Goal: Task Accomplishment & Management: Use online tool/utility

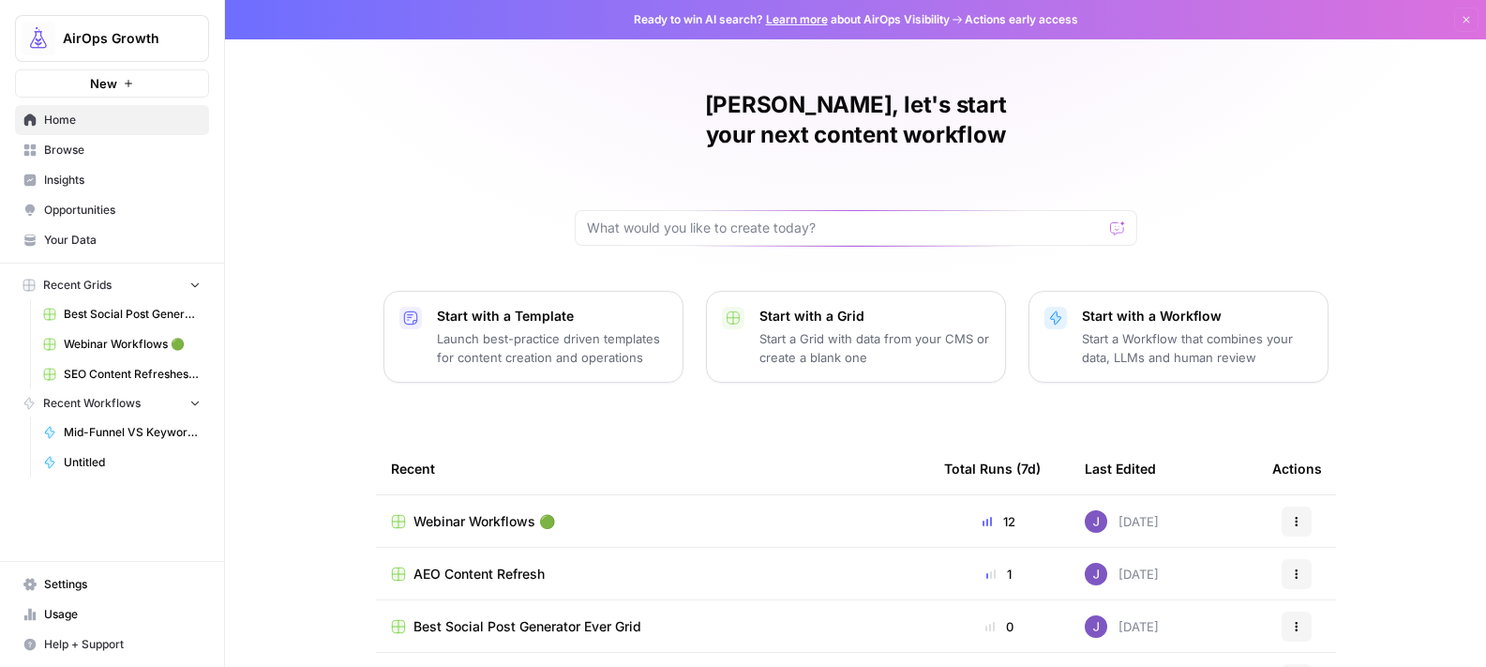
click at [485, 512] on span "Webinar Workflows 🟢" at bounding box center [485, 521] width 142 height 19
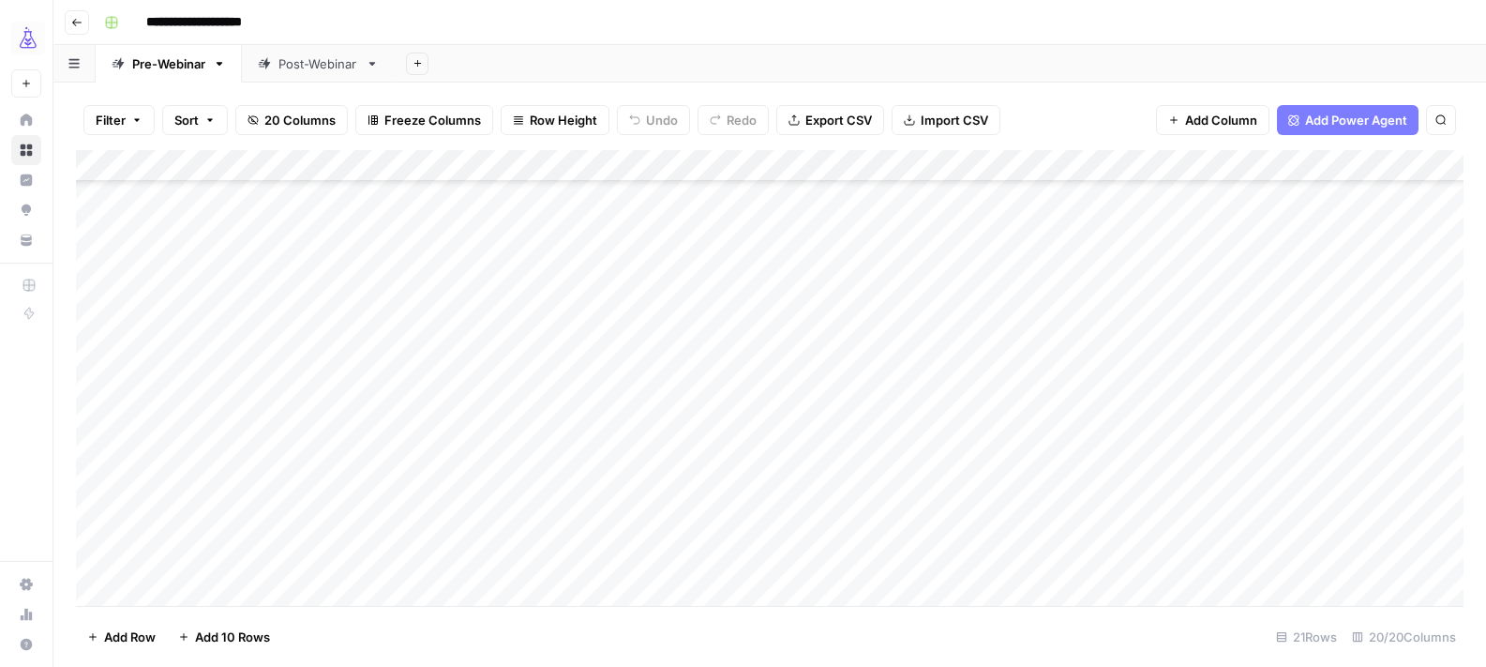
scroll to position [211, 0]
click at [219, 499] on div "Add Column" at bounding box center [770, 378] width 1388 height 456
click at [218, 530] on div "Add Column" at bounding box center [770, 378] width 1388 height 456
click at [973, 495] on div "Add Column" at bounding box center [770, 378] width 1388 height 456
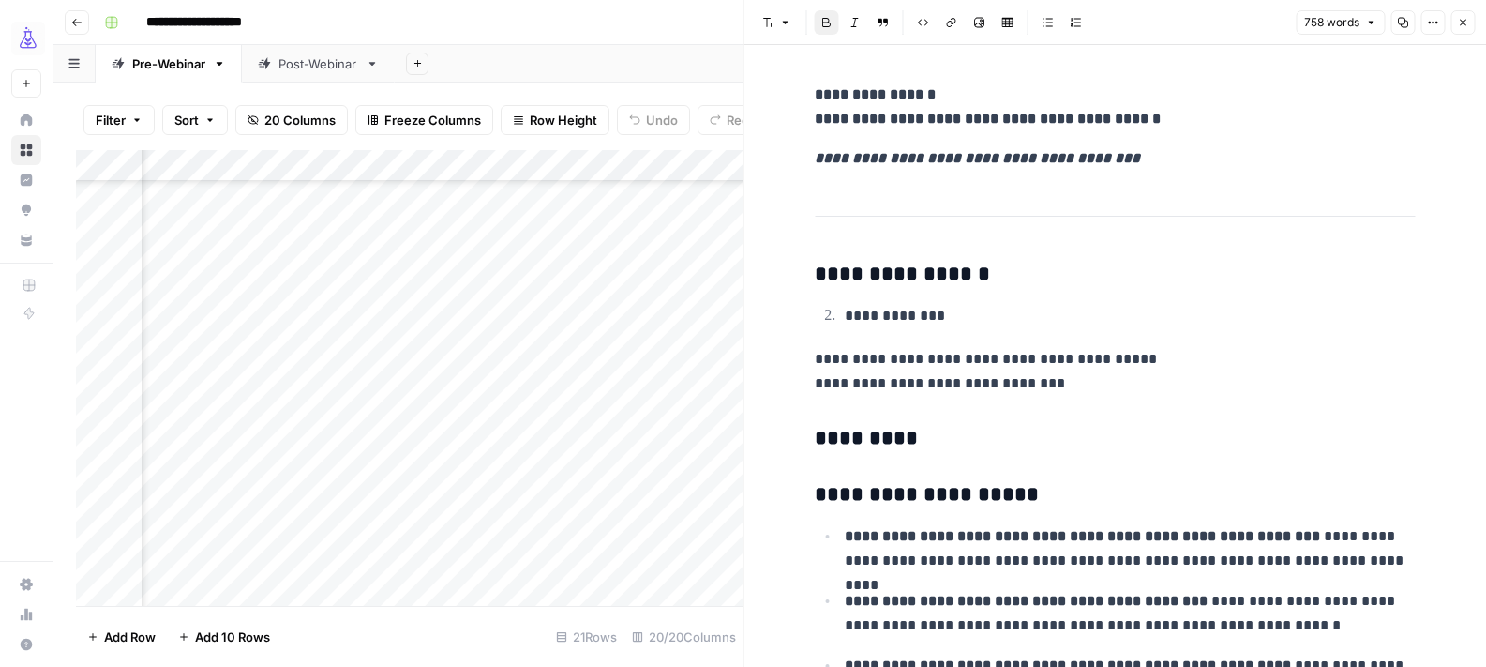
click at [1457, 22] on icon "button" at bounding box center [1462, 22] width 11 height 11
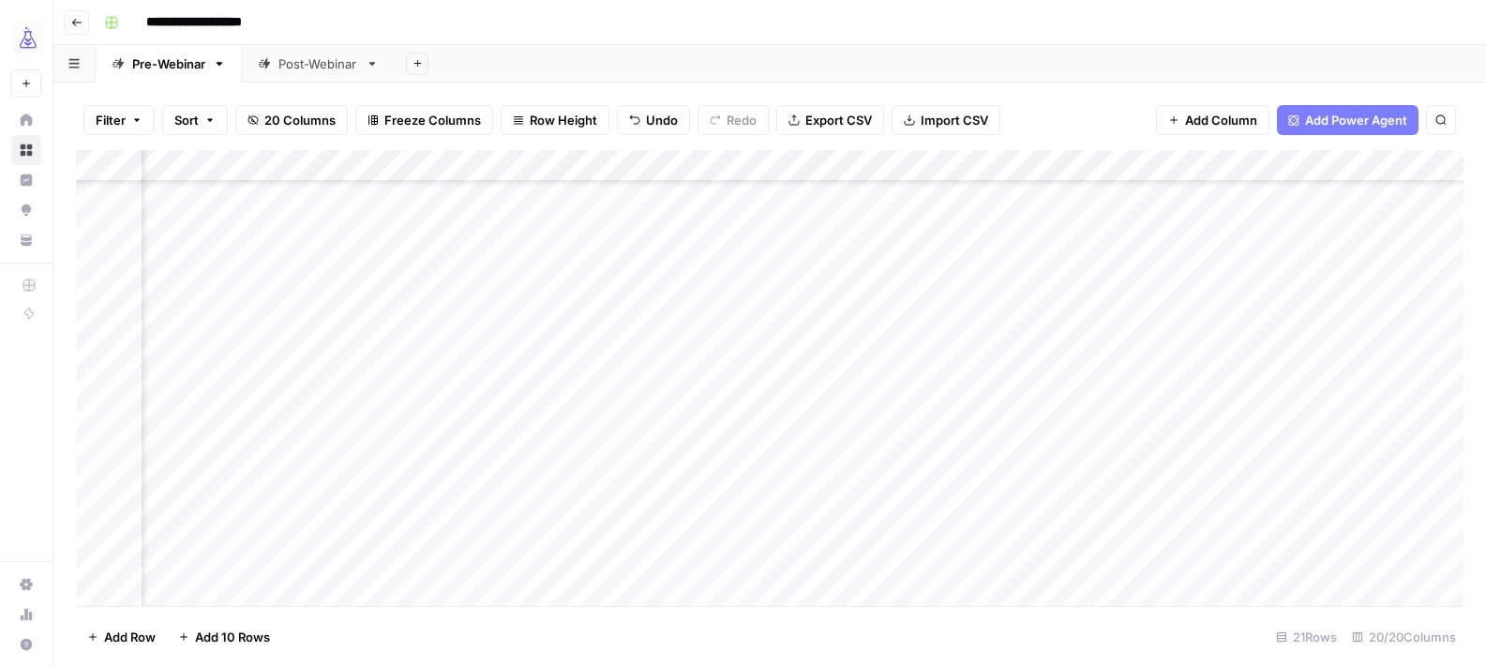
scroll to position [211, 1546]
click at [1251, 495] on div "Add Column" at bounding box center [770, 378] width 1388 height 456
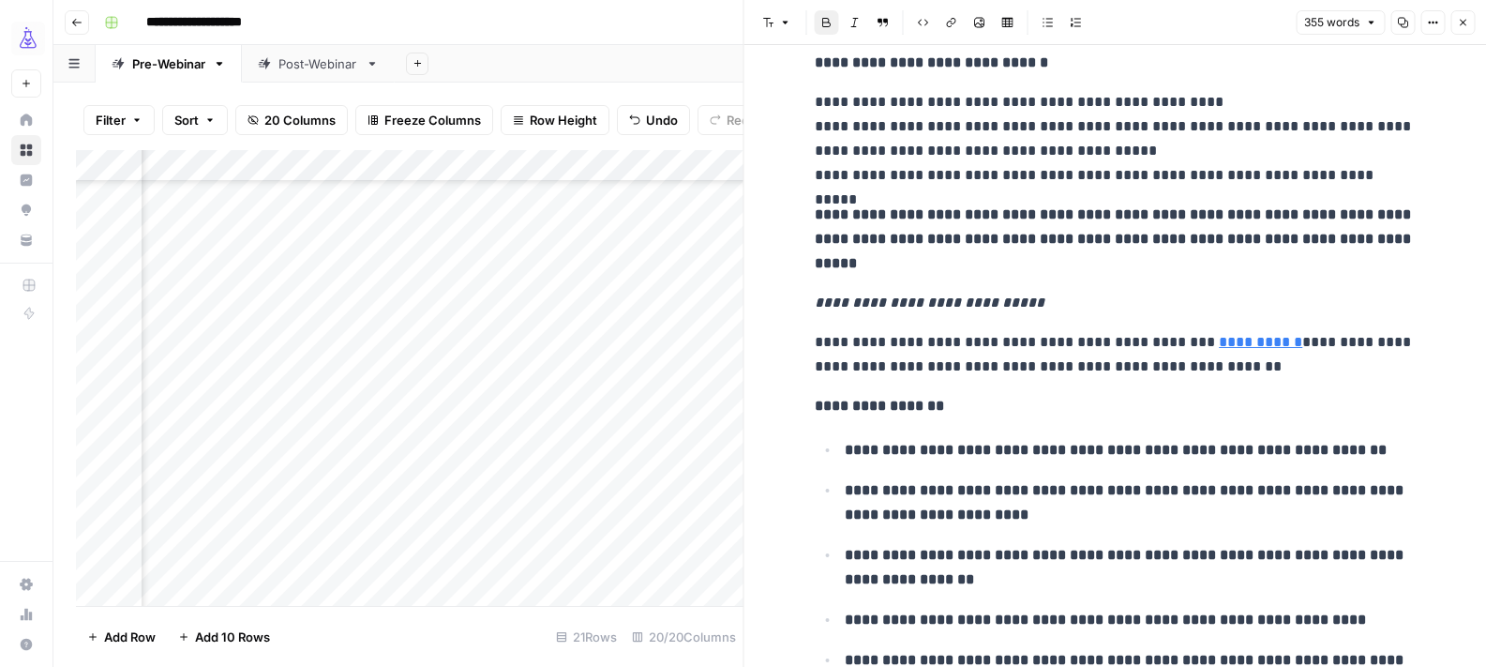
scroll to position [152, 0]
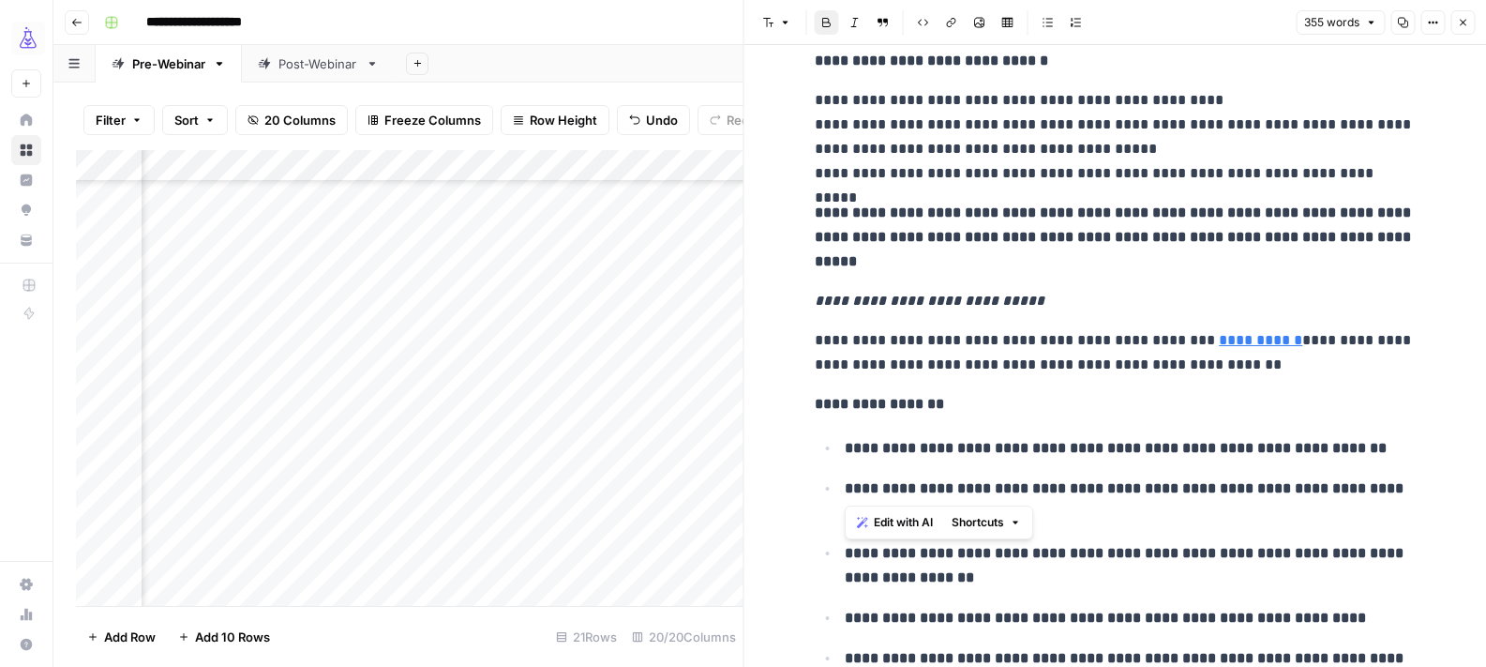
drag, startPoint x: 851, startPoint y: 450, endPoint x: 1394, endPoint y: 463, distance: 543.2
click at [1394, 463] on ul "**********" at bounding box center [1115, 565] width 600 height 260
click at [1458, 23] on icon "button" at bounding box center [1462, 22] width 11 height 11
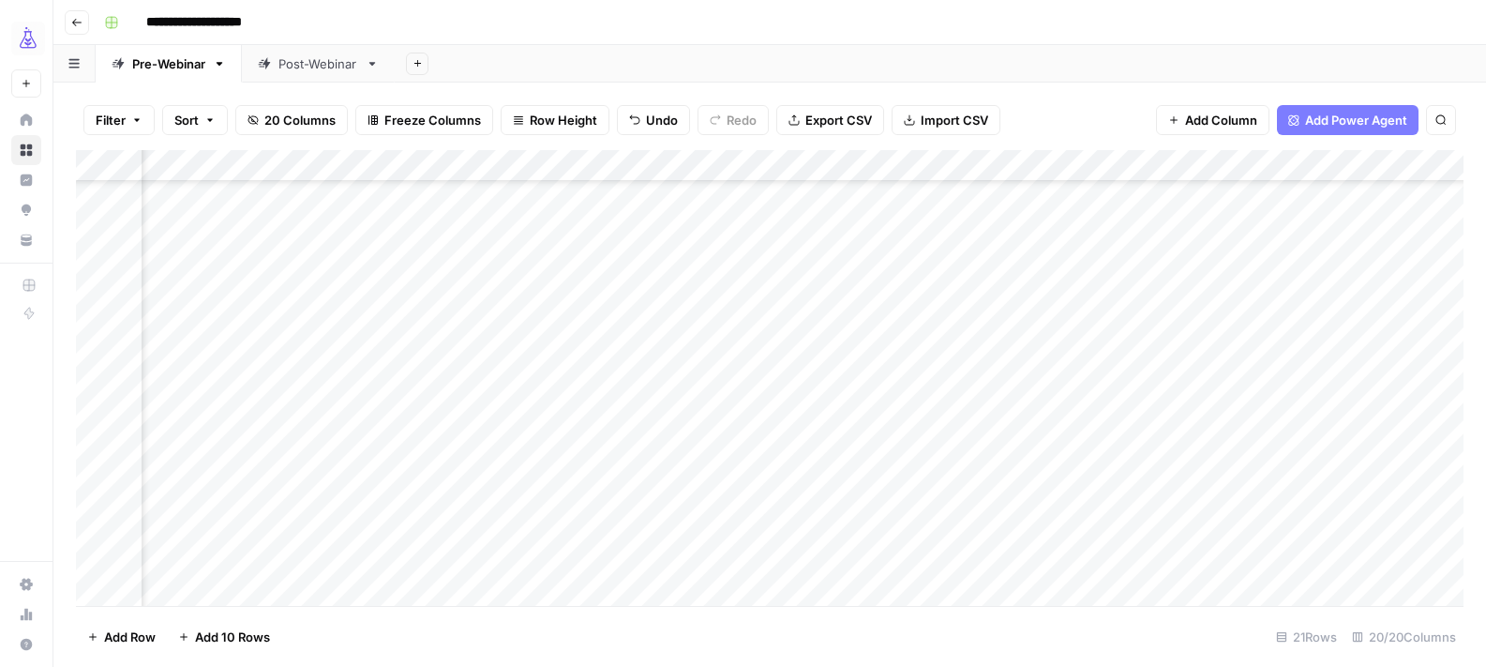
scroll to position [211, 2000]
click at [307, 68] on div "Post-Webinar" at bounding box center [319, 63] width 80 height 19
click at [189, 561] on div "Add Column" at bounding box center [770, 378] width 1388 height 456
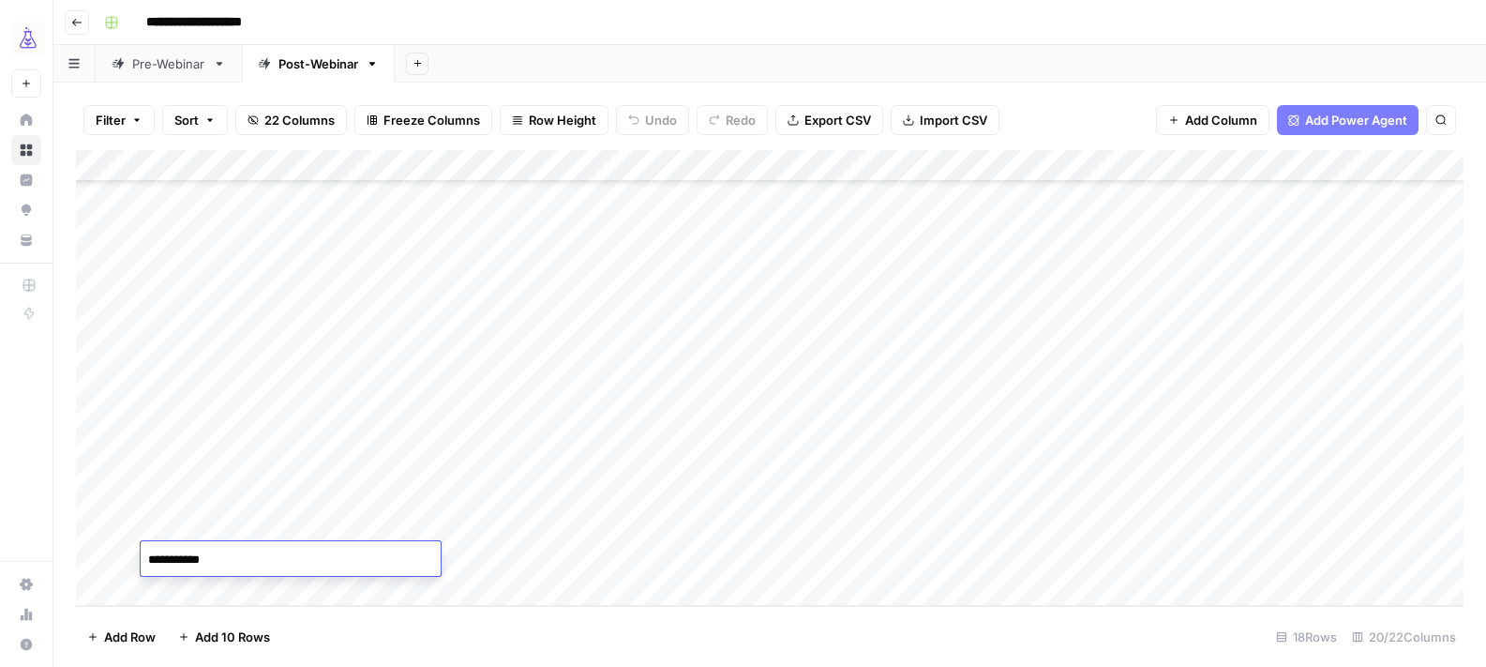
click at [193, 448] on div "Add Column" at bounding box center [770, 378] width 1388 height 456
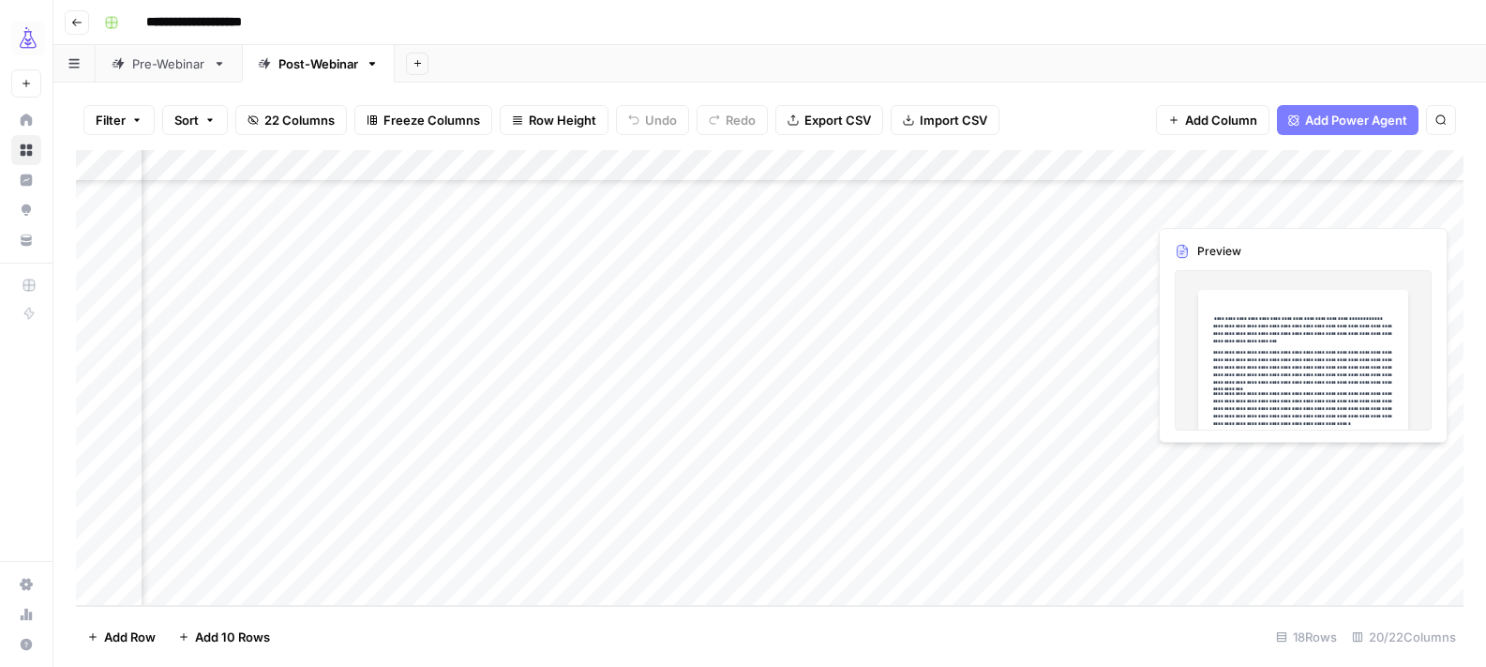
click at [1252, 463] on div "Add Column" at bounding box center [770, 378] width 1388 height 456
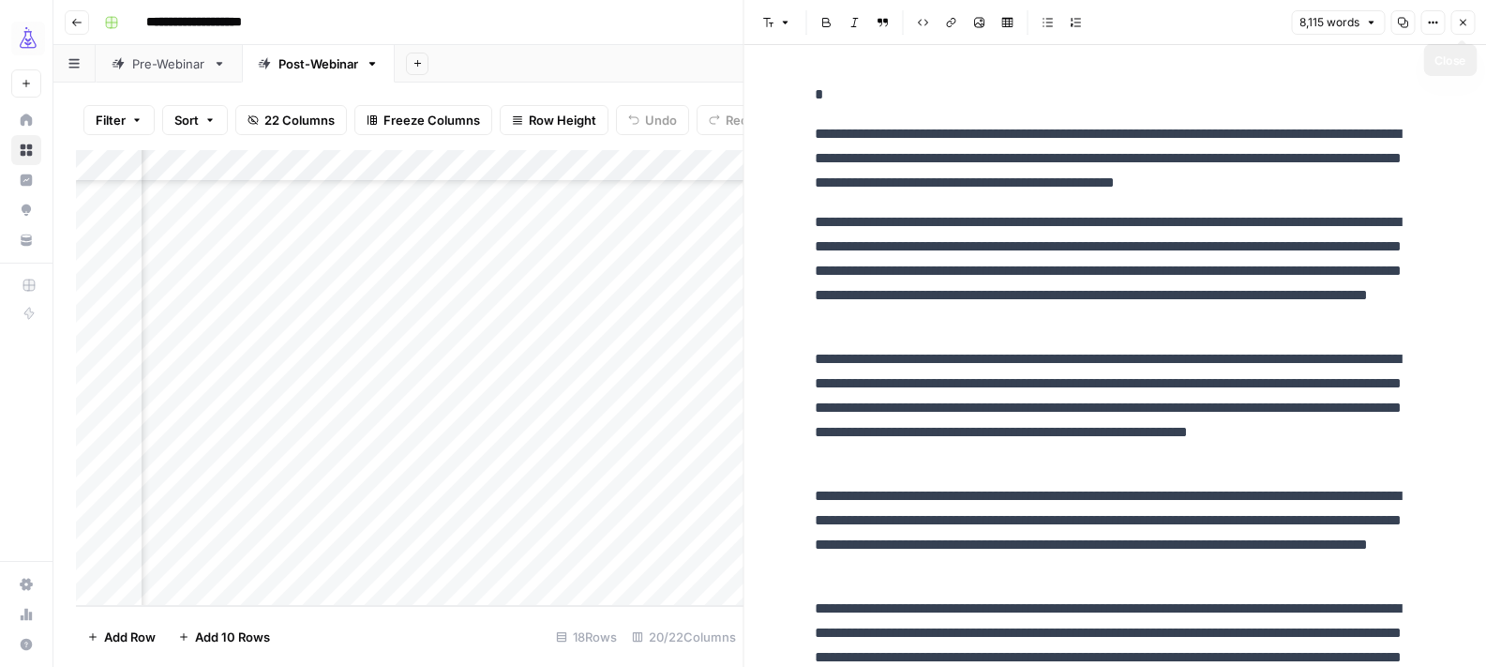
click at [1466, 29] on button "Close" at bounding box center [1463, 22] width 24 height 24
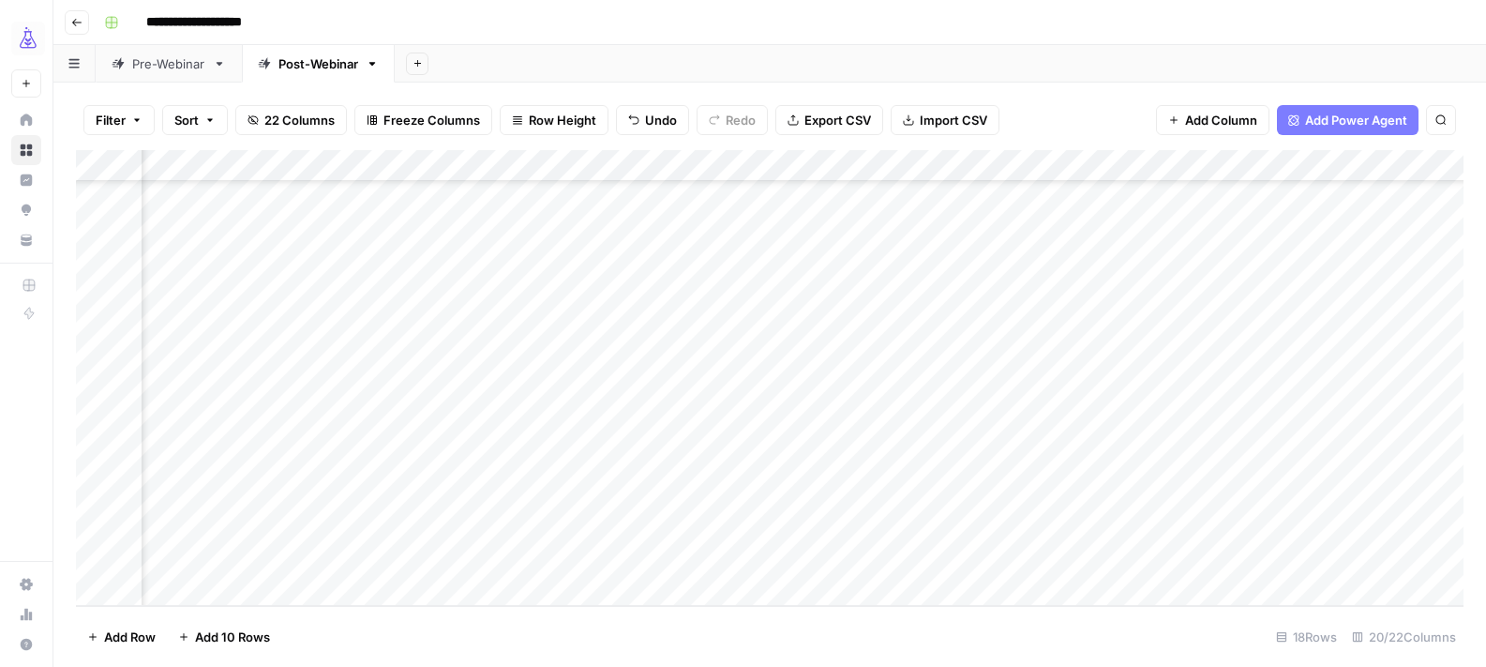
scroll to position [180, 573]
click at [1358, 463] on div "Add Column" at bounding box center [770, 378] width 1388 height 456
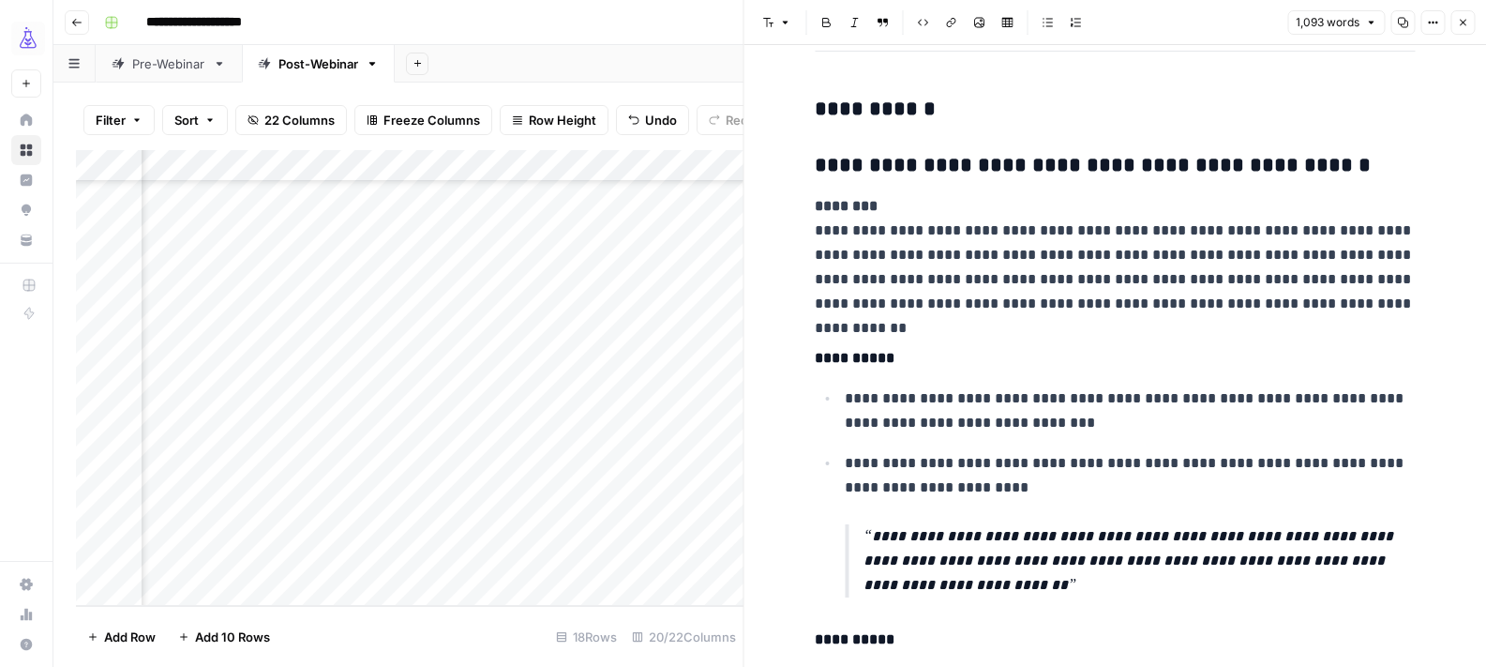
scroll to position [933, 0]
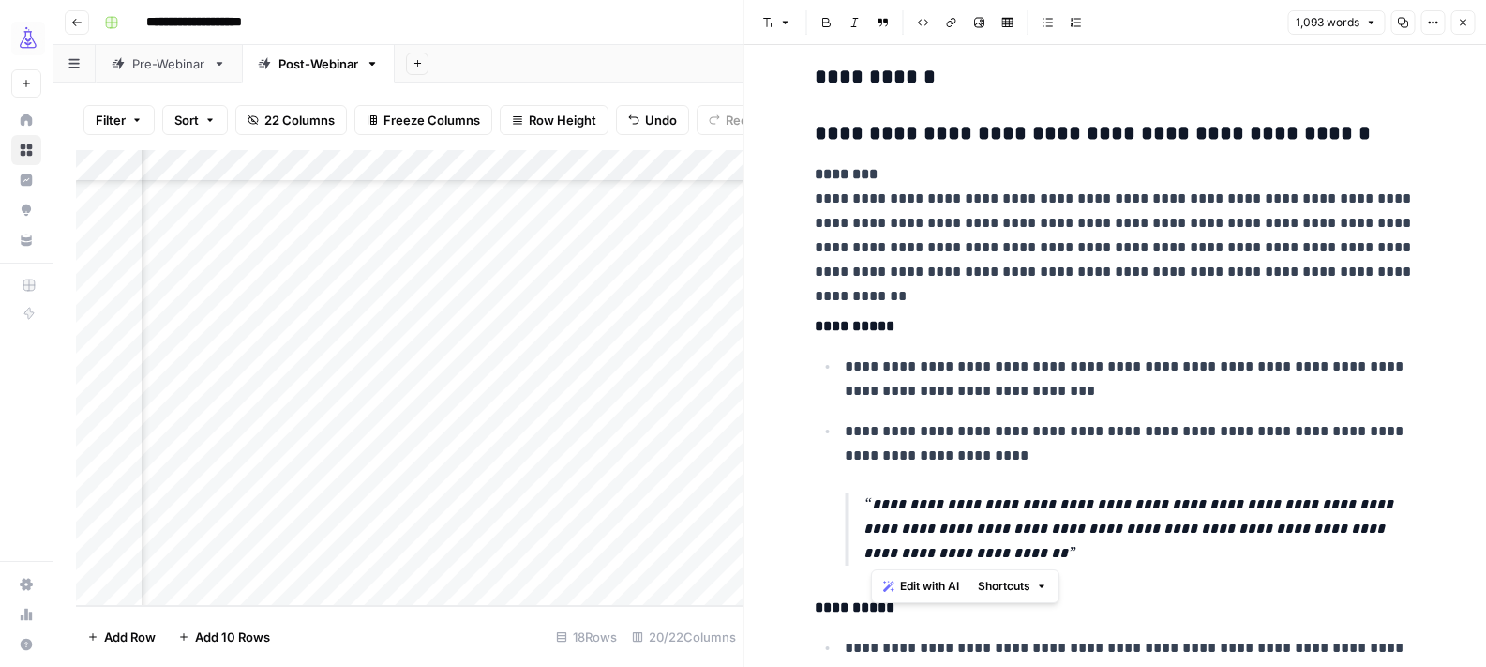
drag, startPoint x: 989, startPoint y: 554, endPoint x: 858, endPoint y: 504, distance: 140.7
click at [858, 504] on blockquote "**********" at bounding box center [1130, 528] width 570 height 73
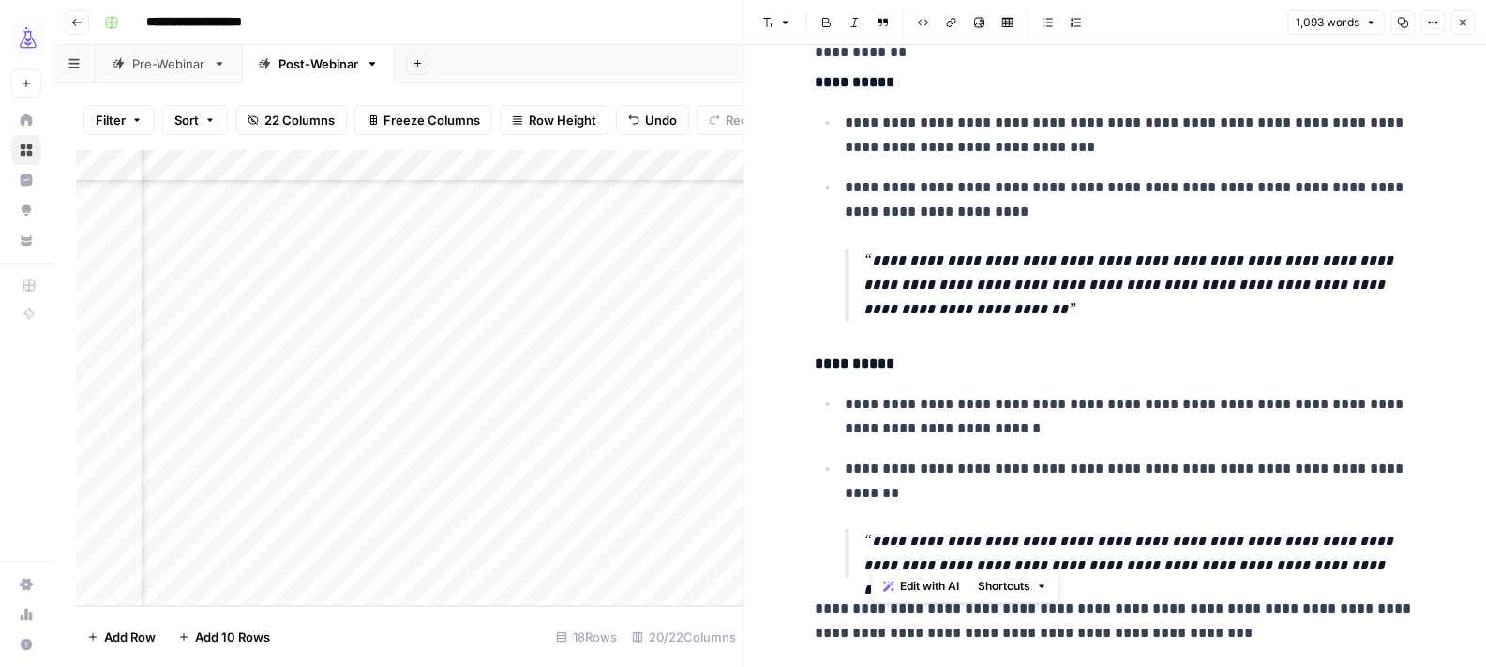
scroll to position [1356, 0]
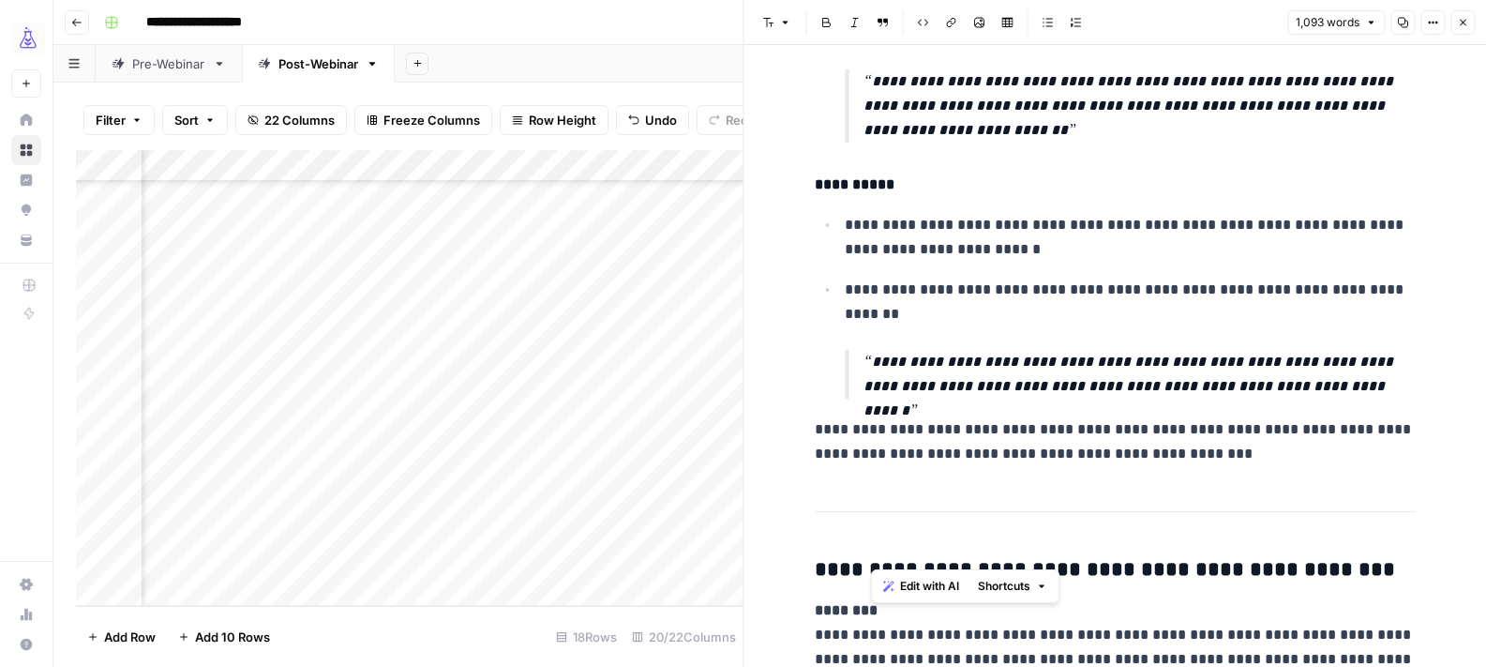
click at [1006, 361] on p "**********" at bounding box center [1139, 374] width 551 height 49
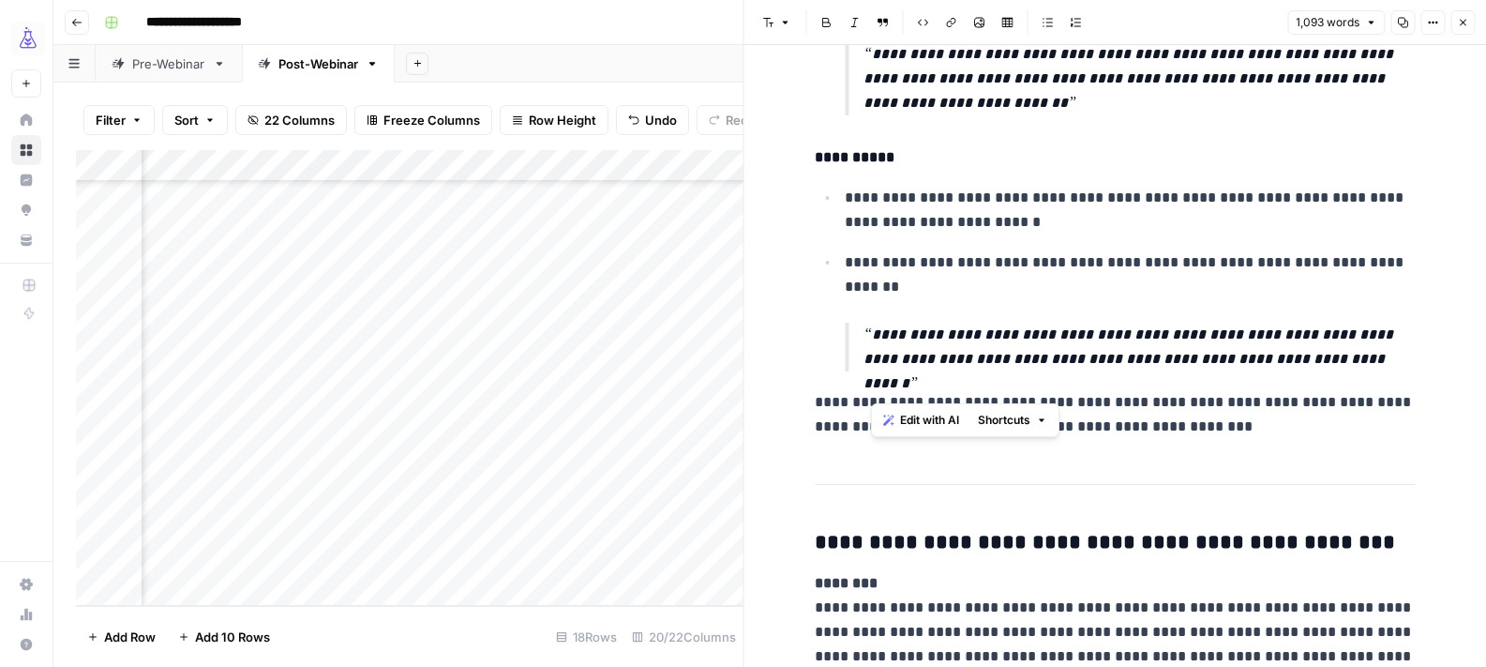
scroll to position [1387, 0]
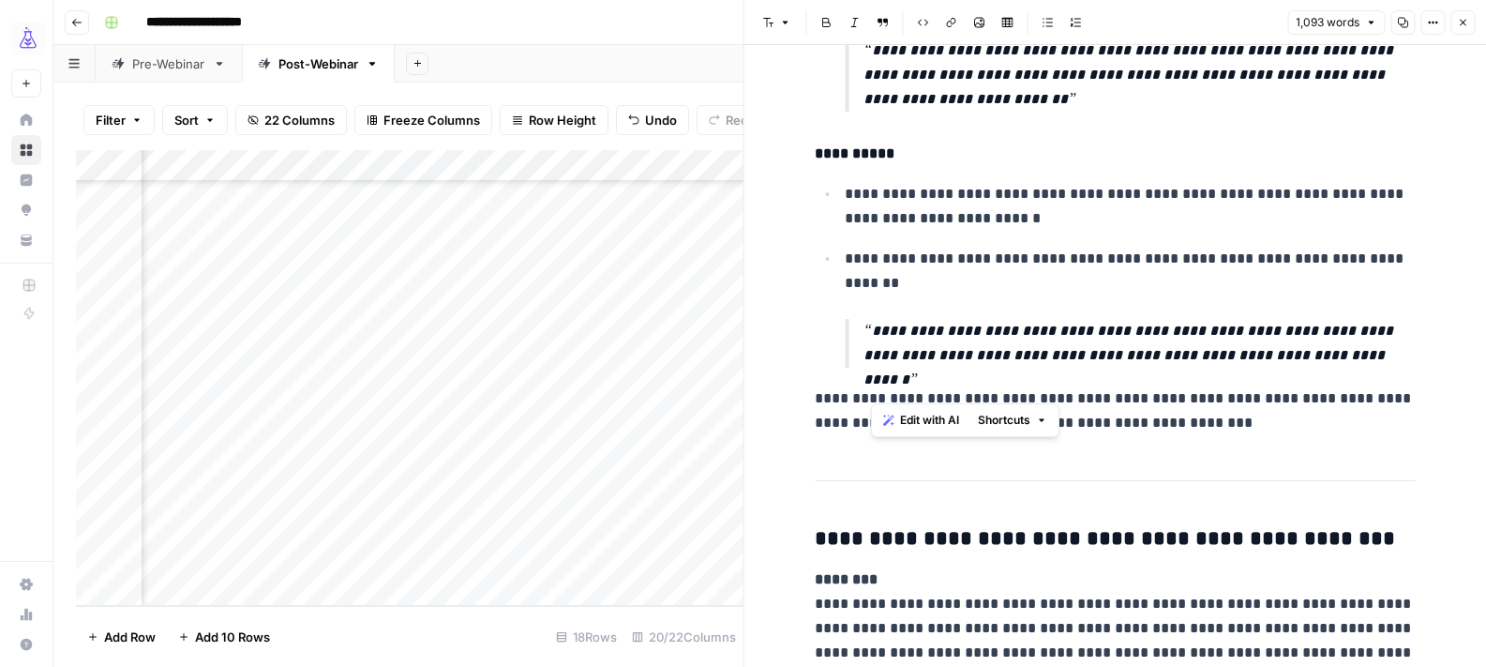
click at [883, 339] on p "**********" at bounding box center [1139, 343] width 551 height 49
drag, startPoint x: 1321, startPoint y: 352, endPoint x: 844, endPoint y: 328, distance: 477.9
click at [845, 328] on blockquote "**********" at bounding box center [1130, 343] width 570 height 49
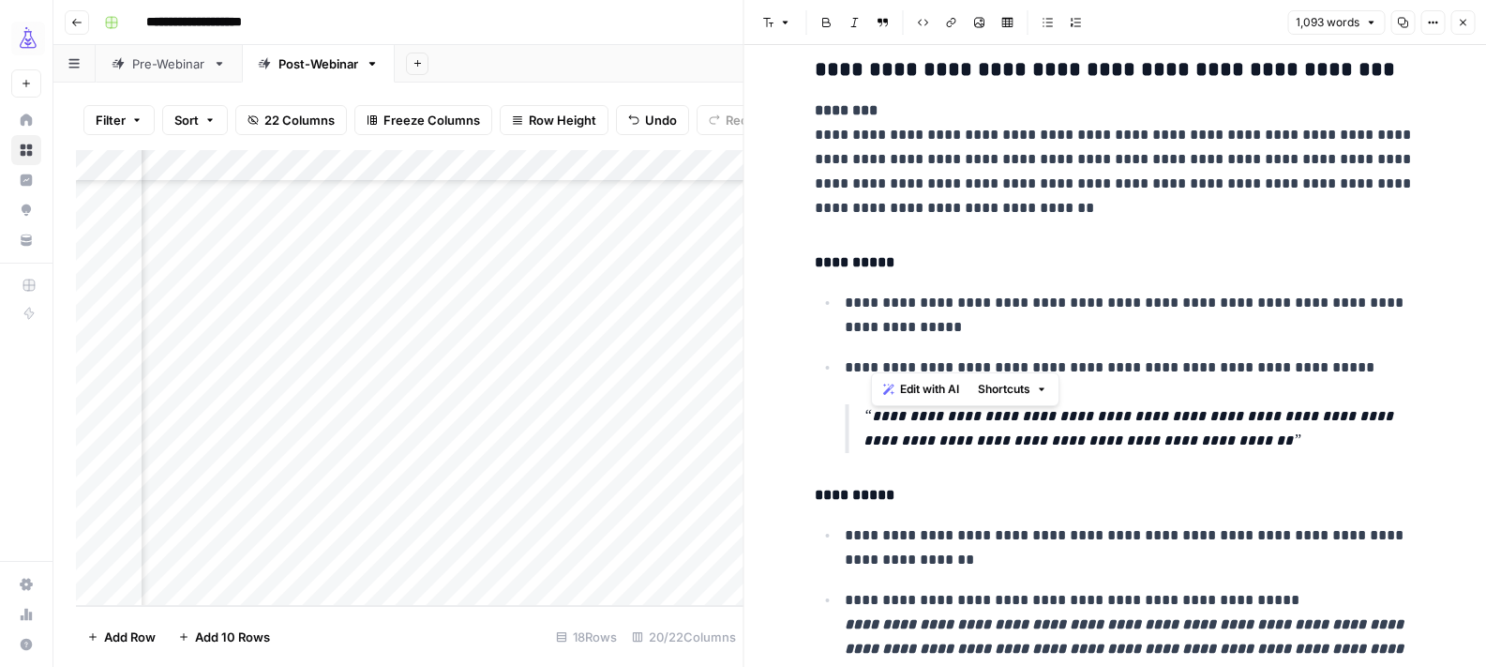
scroll to position [1892, 0]
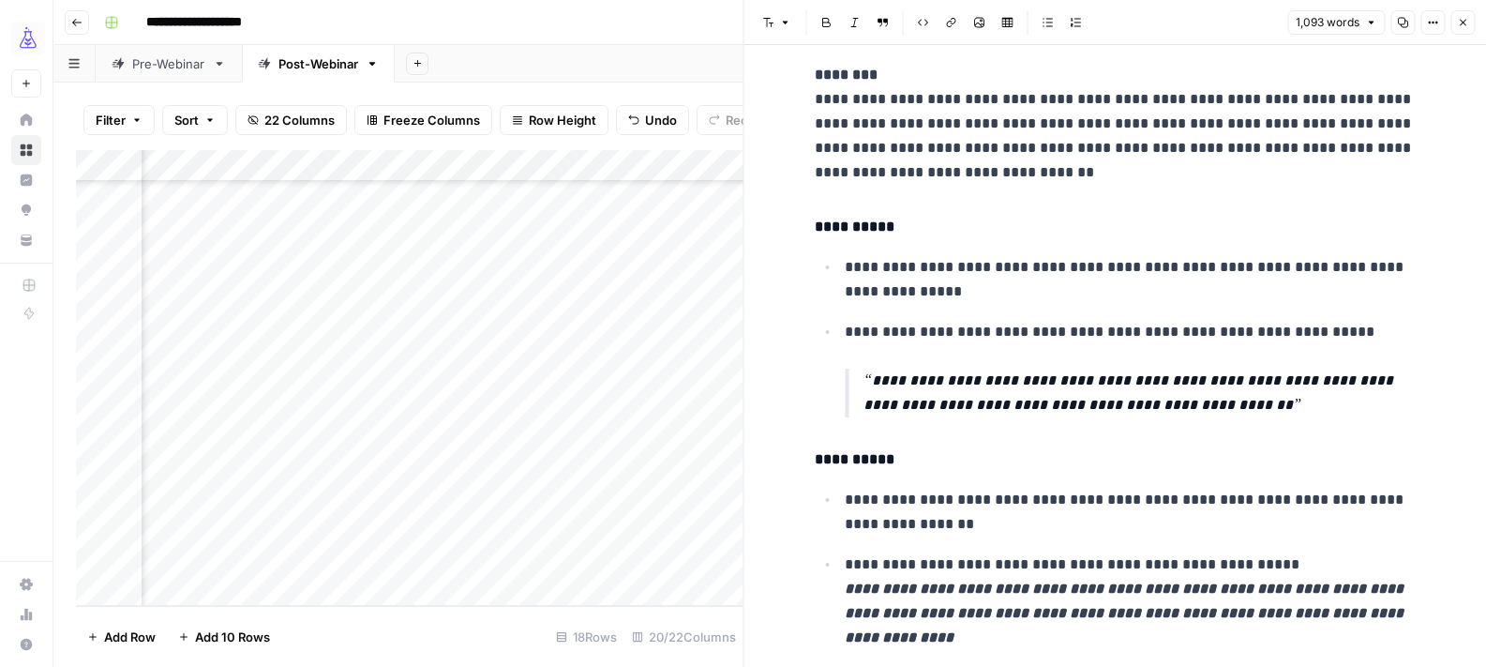
click at [1459, 25] on icon "button" at bounding box center [1462, 22] width 11 height 11
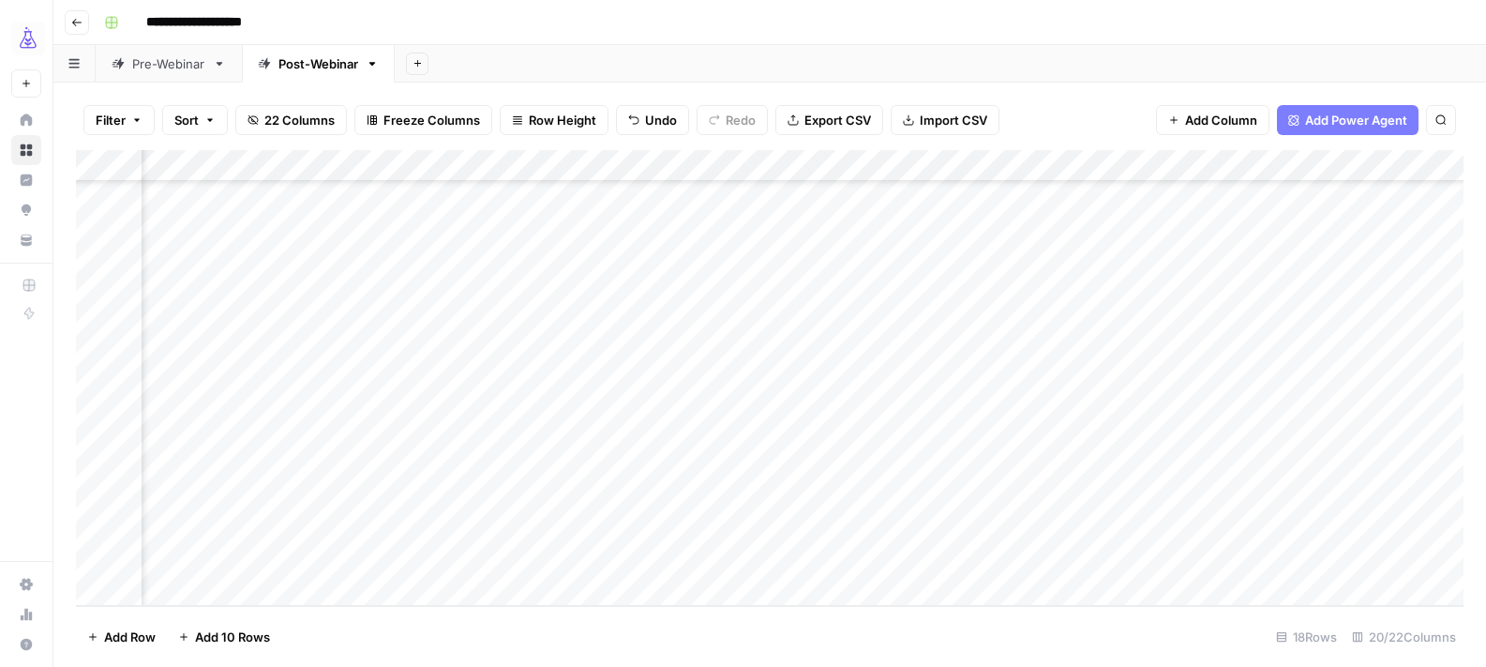
scroll to position [180, 1223]
click at [1109, 467] on div "Add Column" at bounding box center [770, 378] width 1388 height 456
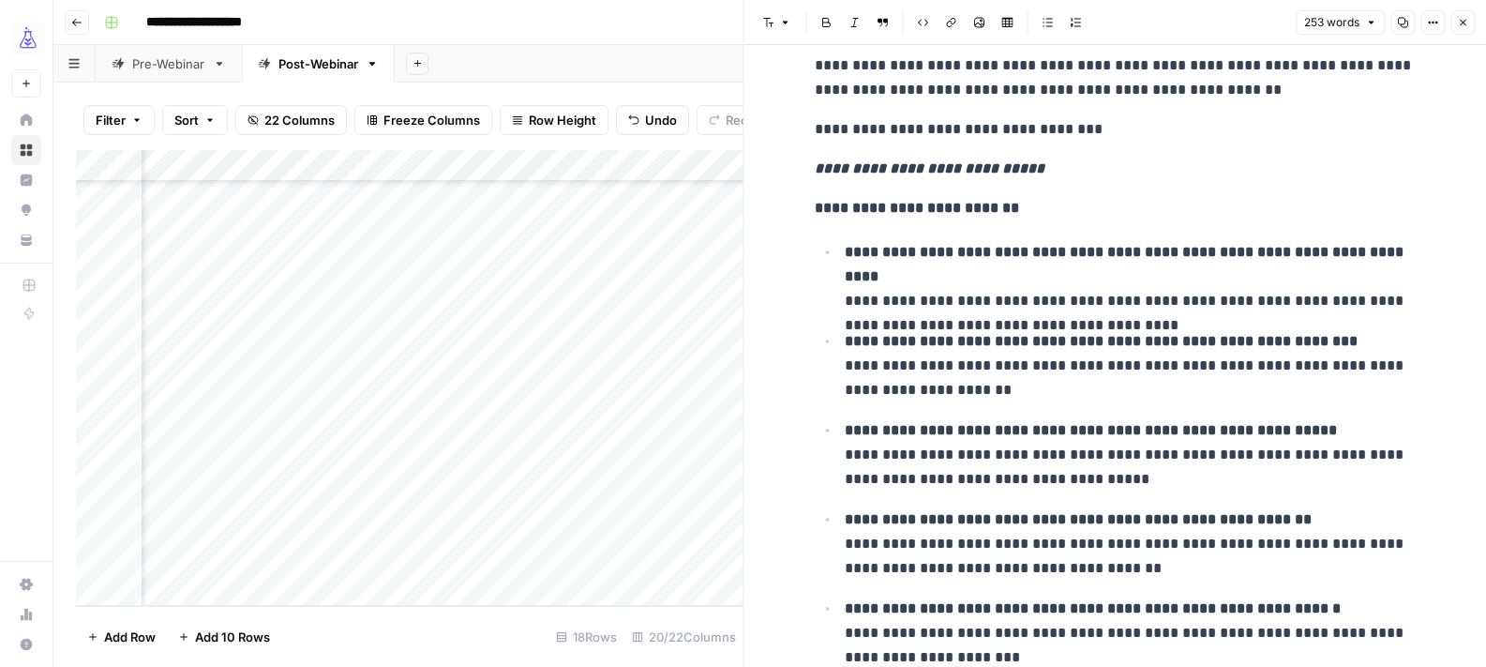
scroll to position [233, 0]
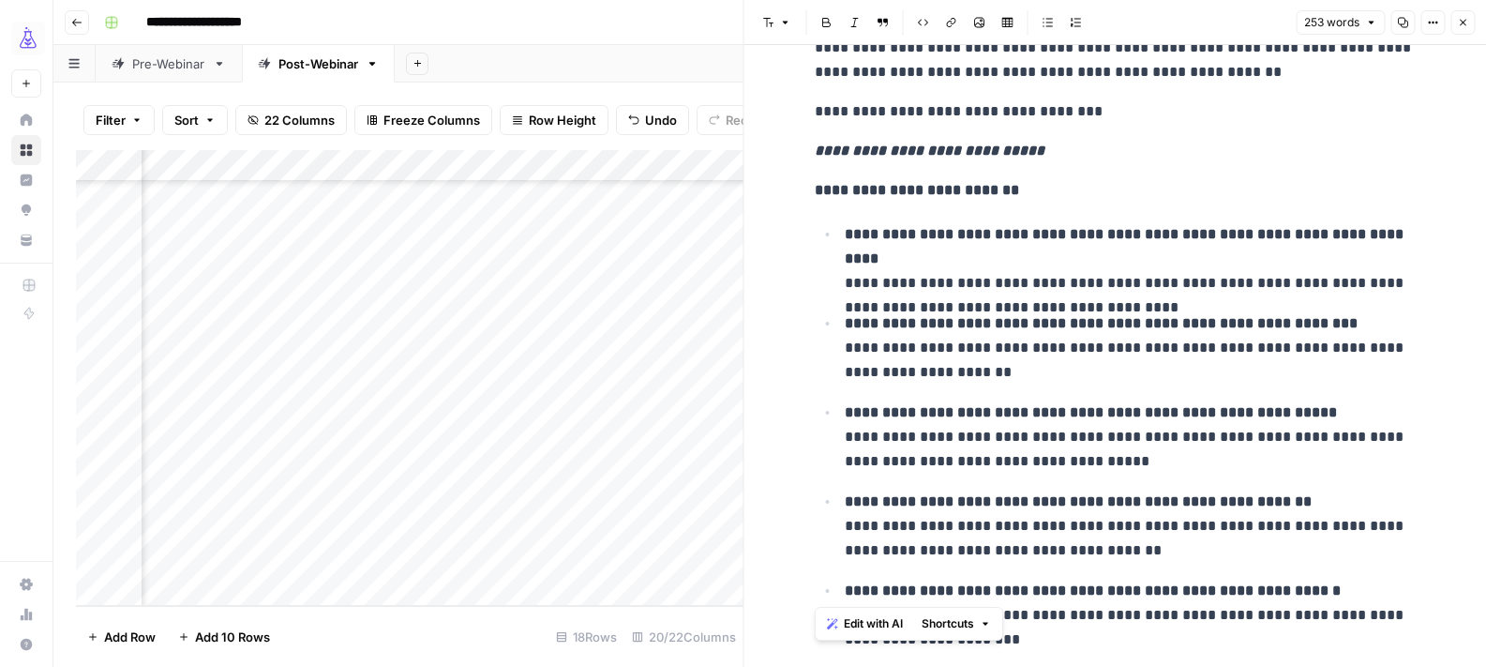
drag, startPoint x: 814, startPoint y: 192, endPoint x: 1023, endPoint y: 576, distance: 436.9
click at [1023, 576] on div "**********" at bounding box center [1115, 375] width 623 height 1066
